Goal: Check status: Check status

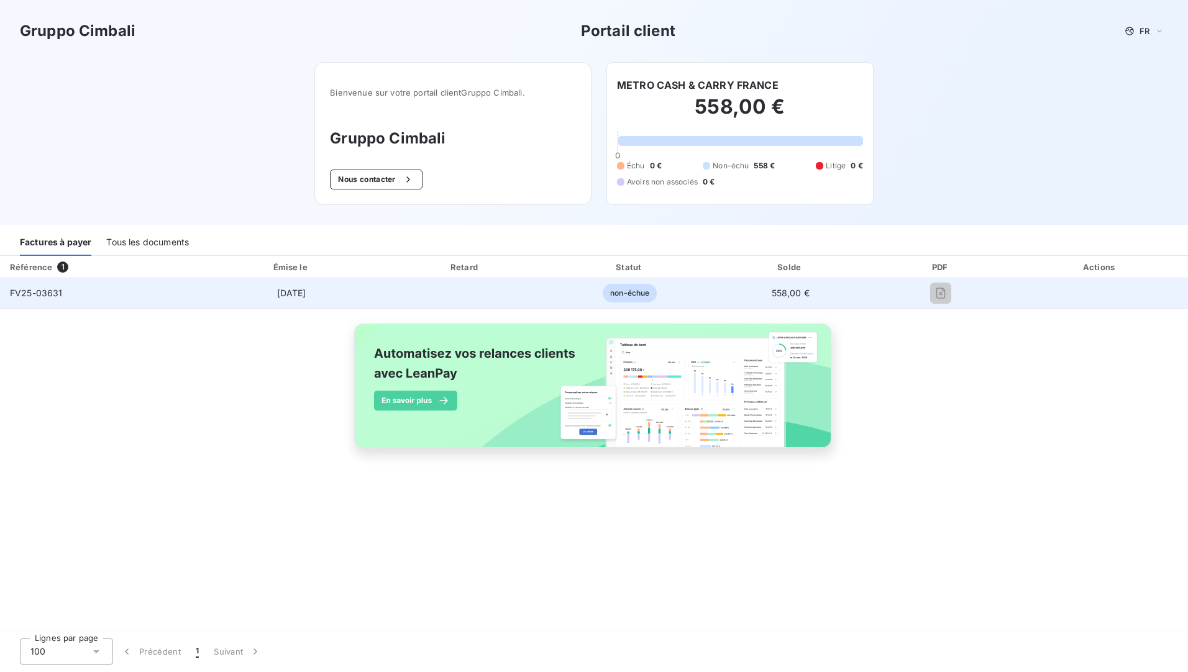
click at [513, 298] on td at bounding box center [465, 293] width 167 height 30
click at [611, 295] on span "non-échue" at bounding box center [630, 293] width 54 height 19
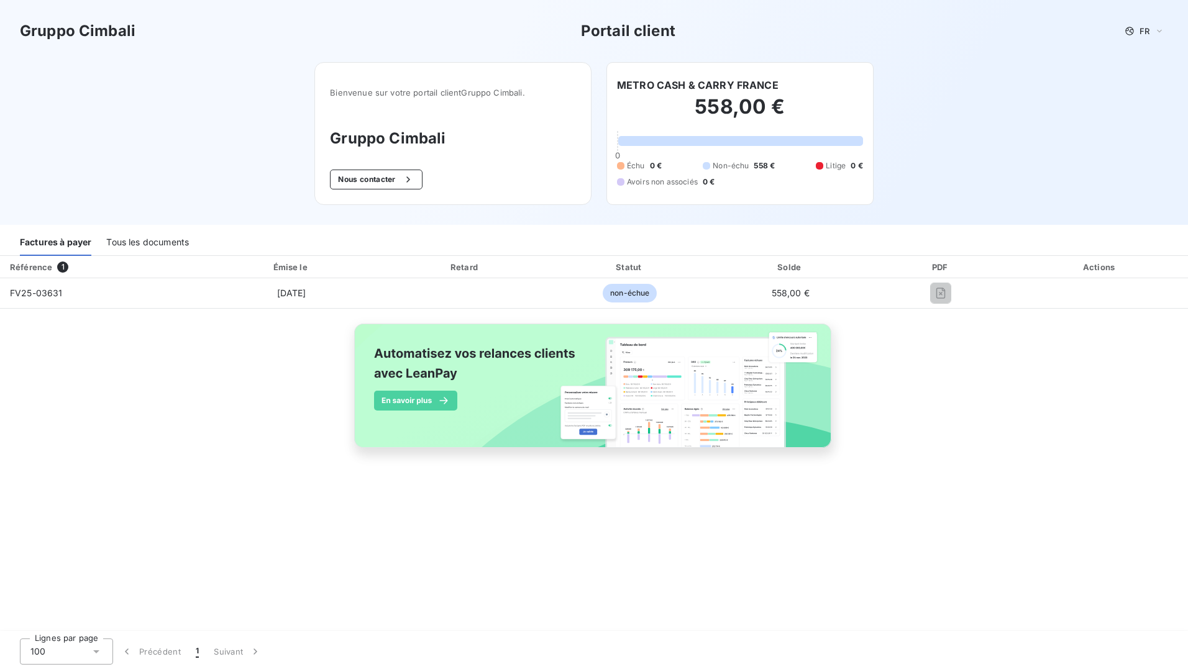
drag, startPoint x: 584, startPoint y: 528, endPoint x: 570, endPoint y: 531, distance: 13.9
click at [580, 531] on div "Référence 1 Émise le Retard Statut Solde PDF Actions FV25-03631 [DATE] non-échu…" at bounding box center [594, 444] width 1188 height 377
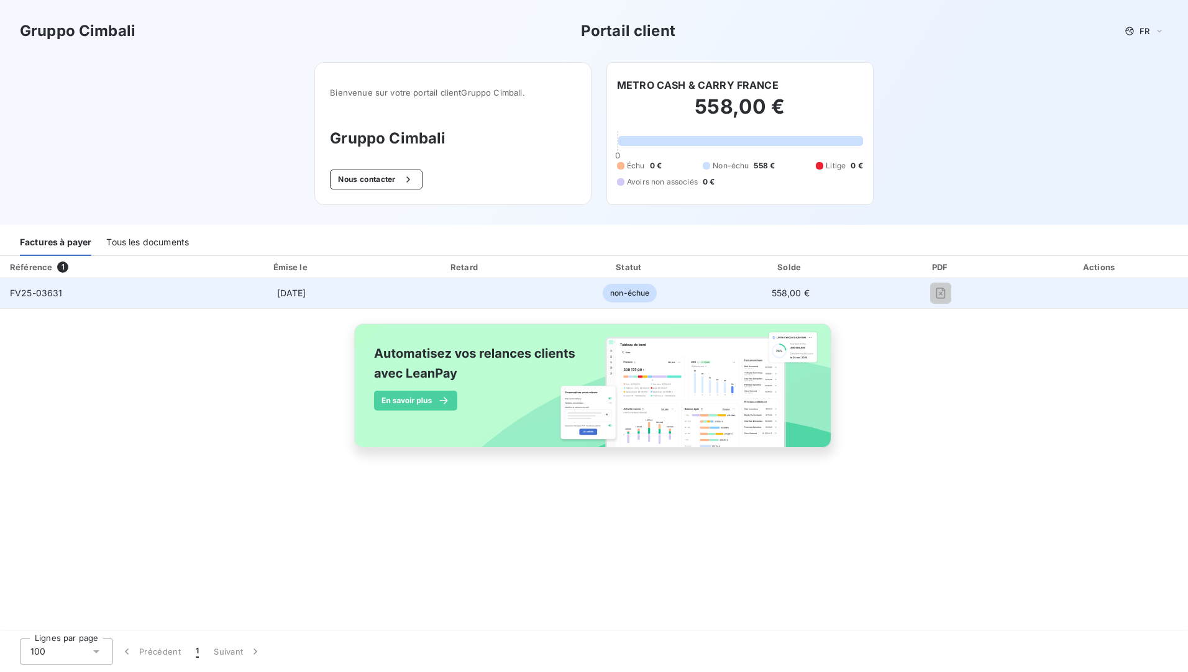
click at [306, 289] on span "[DATE]" at bounding box center [291, 293] width 29 height 11
click at [149, 300] on td "FV25-03631" at bounding box center [100, 293] width 201 height 30
click at [35, 290] on span "FV25-03631" at bounding box center [36, 293] width 53 height 11
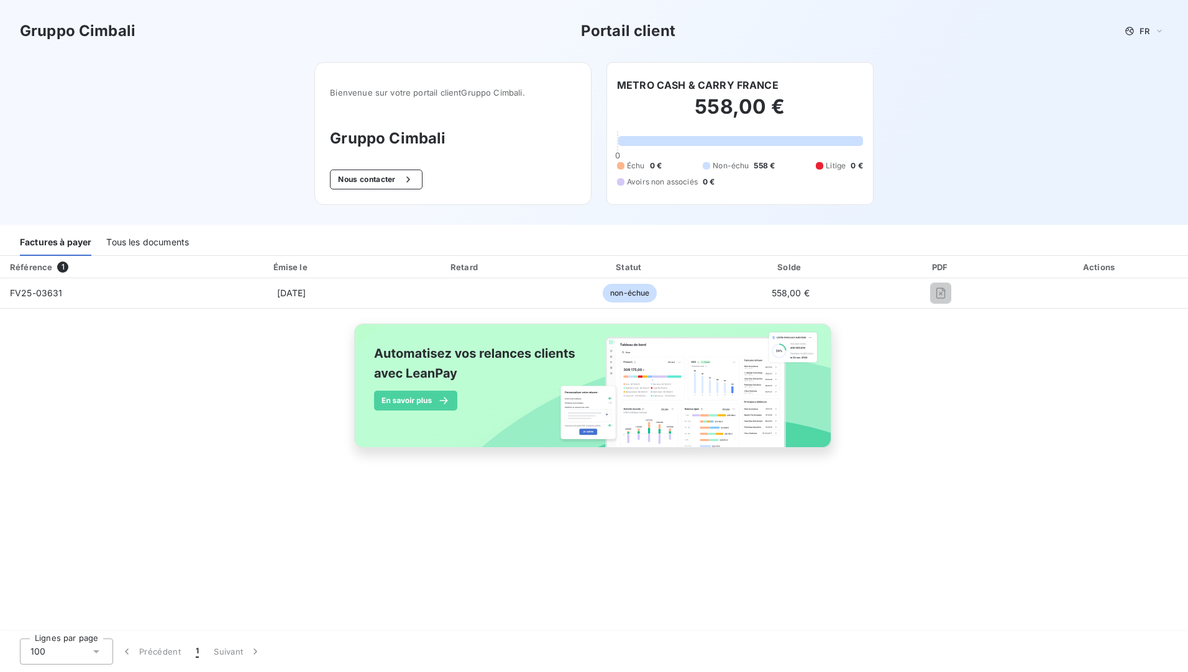
click at [46, 265] on div "Référence" at bounding box center [31, 267] width 42 height 10
click at [66, 265] on span "1" at bounding box center [62, 267] width 11 height 11
click at [128, 240] on div "Tous les documents" at bounding box center [147, 243] width 83 height 26
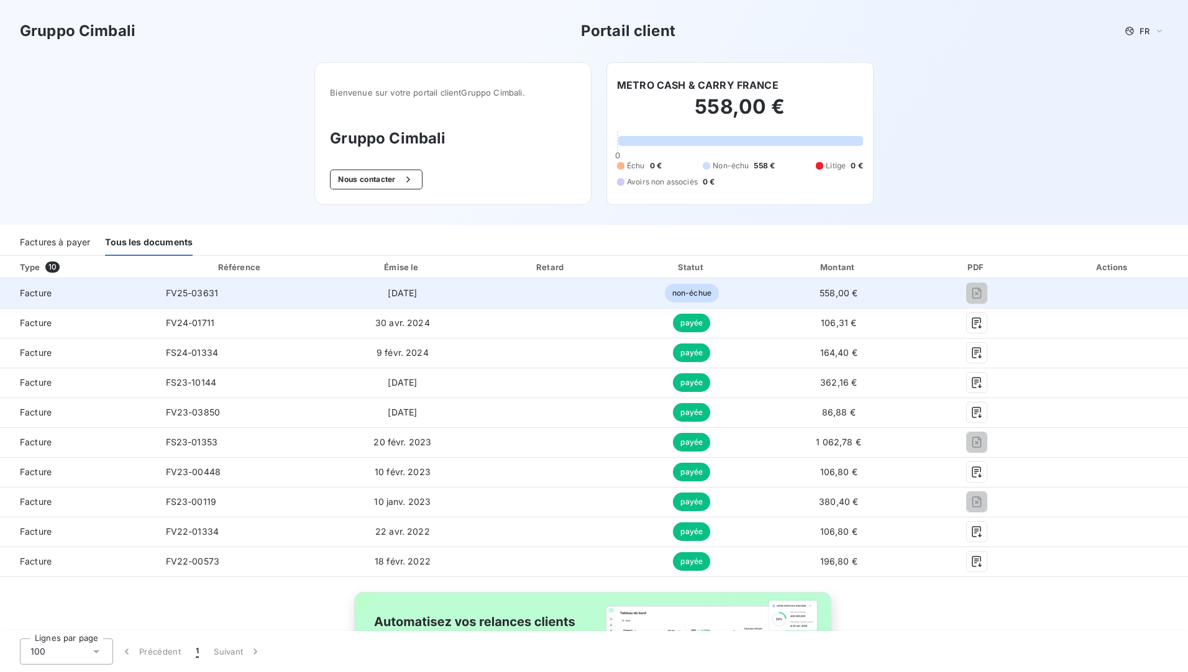
click at [672, 291] on span "non-échue" at bounding box center [692, 293] width 54 height 19
click at [181, 291] on span "FV25-03631" at bounding box center [192, 293] width 53 height 11
click at [55, 298] on span "Facture" at bounding box center [78, 293] width 136 height 12
